Goal: Navigation & Orientation: Find specific page/section

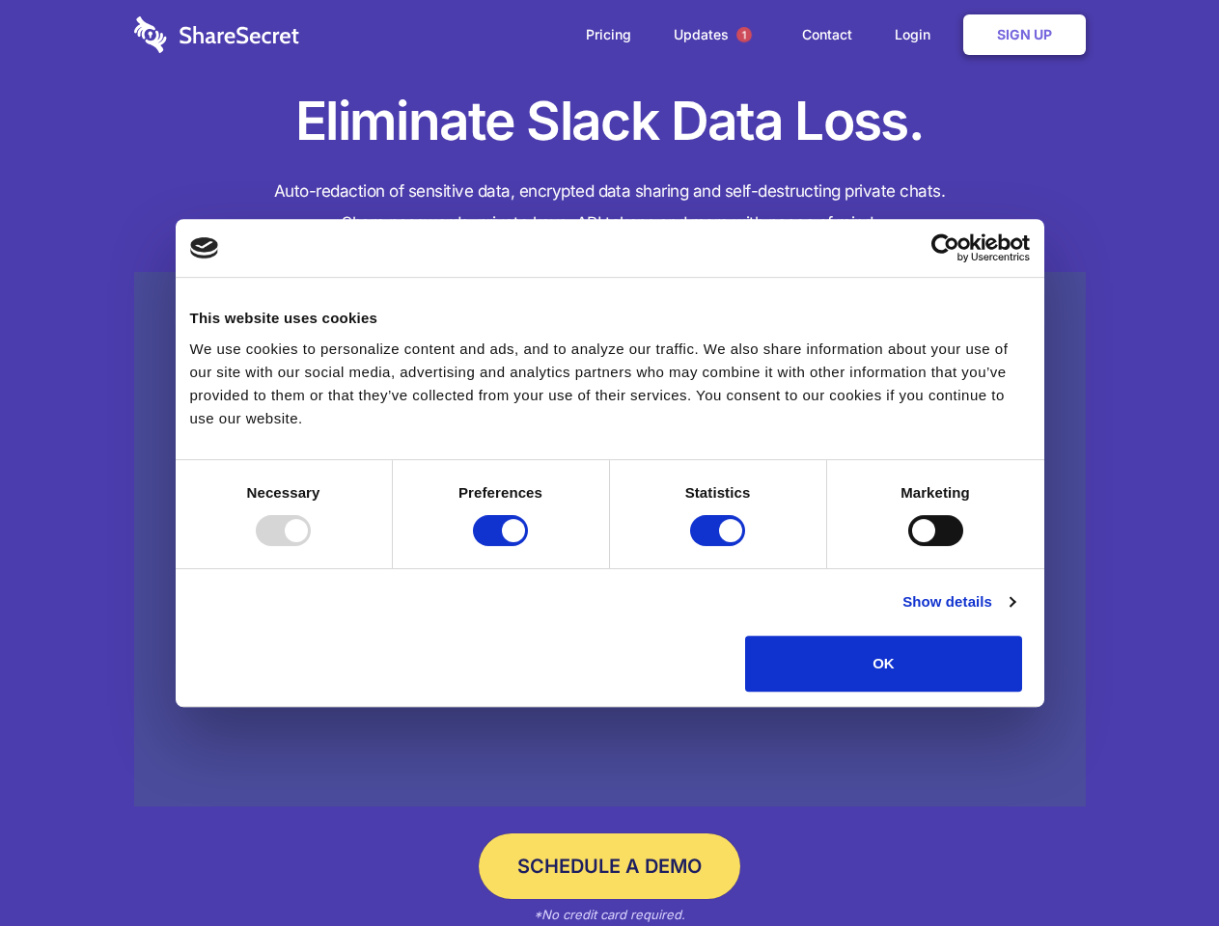
click at [311, 546] on div at bounding box center [283, 530] width 55 height 31
click at [528, 546] on input "Preferences" at bounding box center [500, 530] width 55 height 31
checkbox input "false"
click at [720, 546] on input "Statistics" at bounding box center [717, 530] width 55 height 31
checkbox input "false"
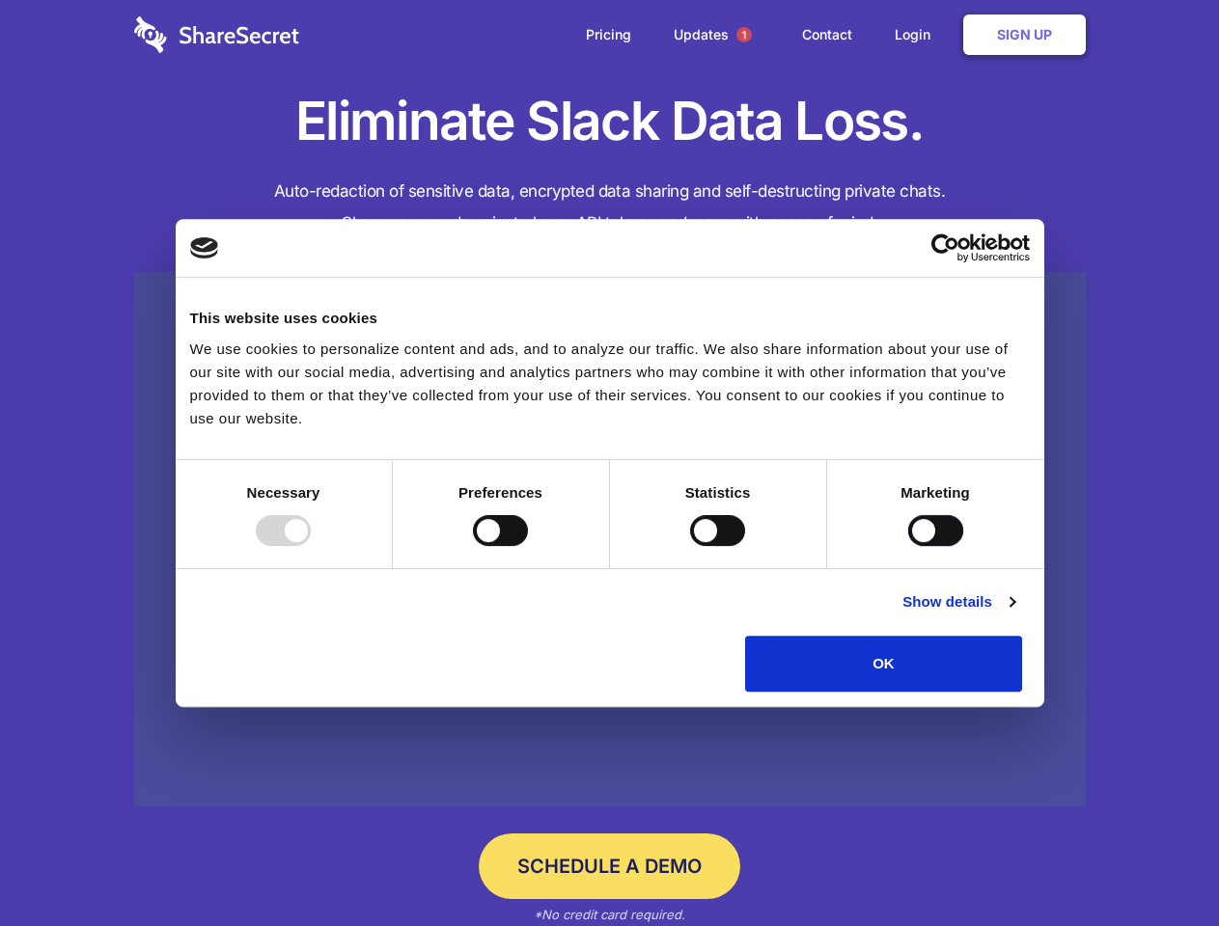
click at [908, 546] on input "Marketing" at bounding box center [935, 530] width 55 height 31
checkbox input "true"
click at [1014, 614] on link "Show details" at bounding box center [958, 602] width 112 height 23
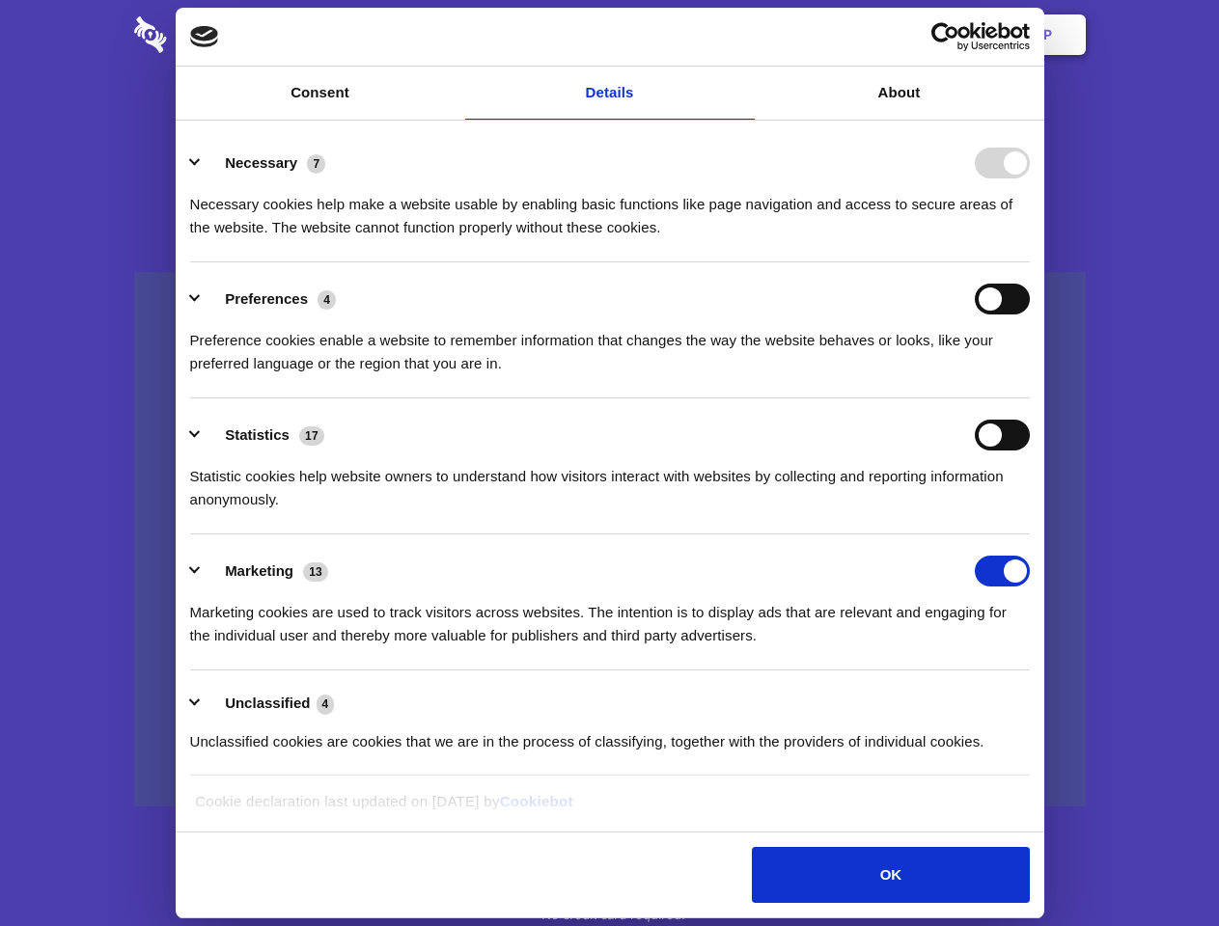
click at [1030, 262] on li "Necessary 7 Necessary cookies help make a website usable by enabling basic func…" at bounding box center [610, 194] width 840 height 136
click at [743, 35] on span "1" at bounding box center [743, 34] width 15 height 15
